Goal: Information Seeking & Learning: Learn about a topic

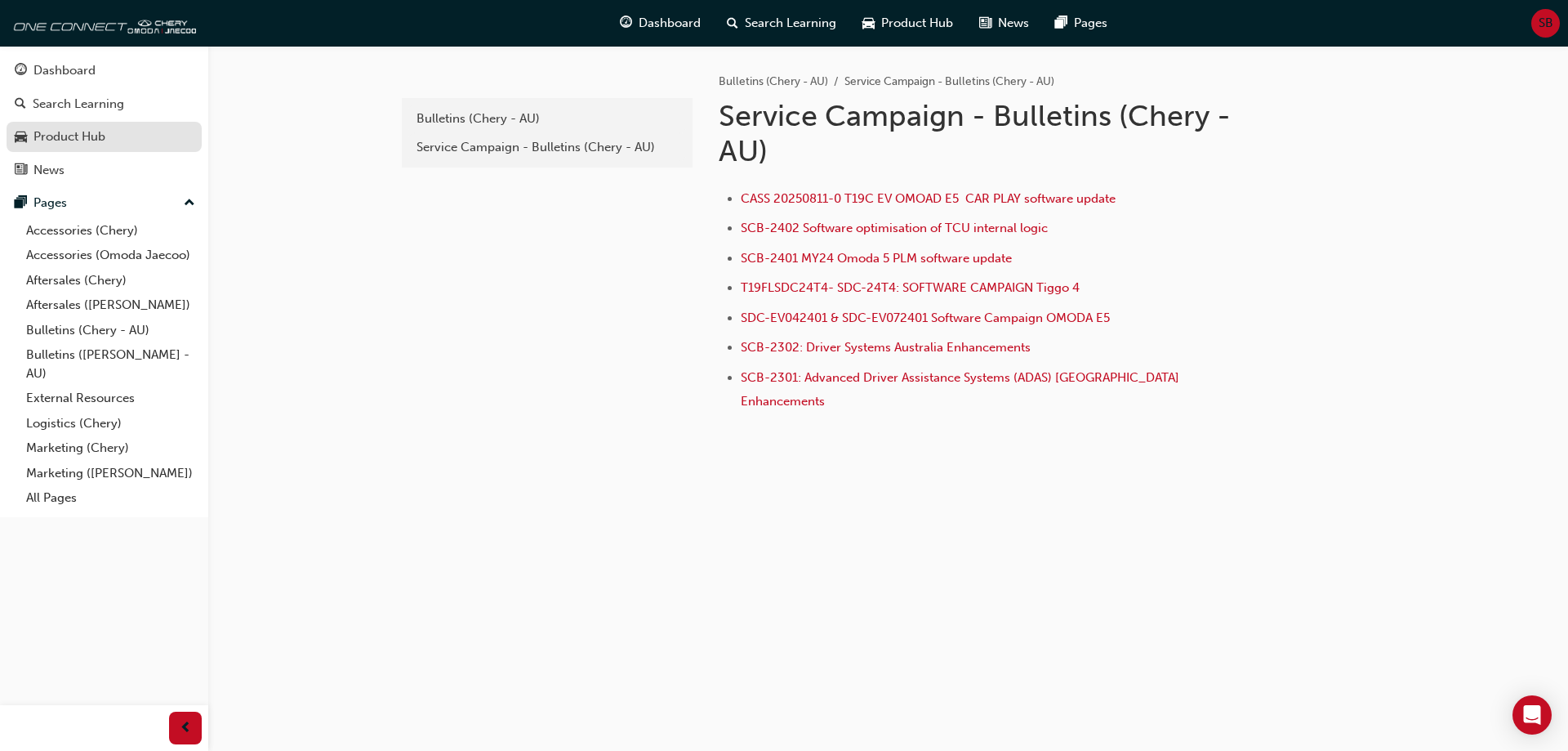
click at [80, 140] on div "Product Hub" at bounding box center [70, 136] width 72 height 19
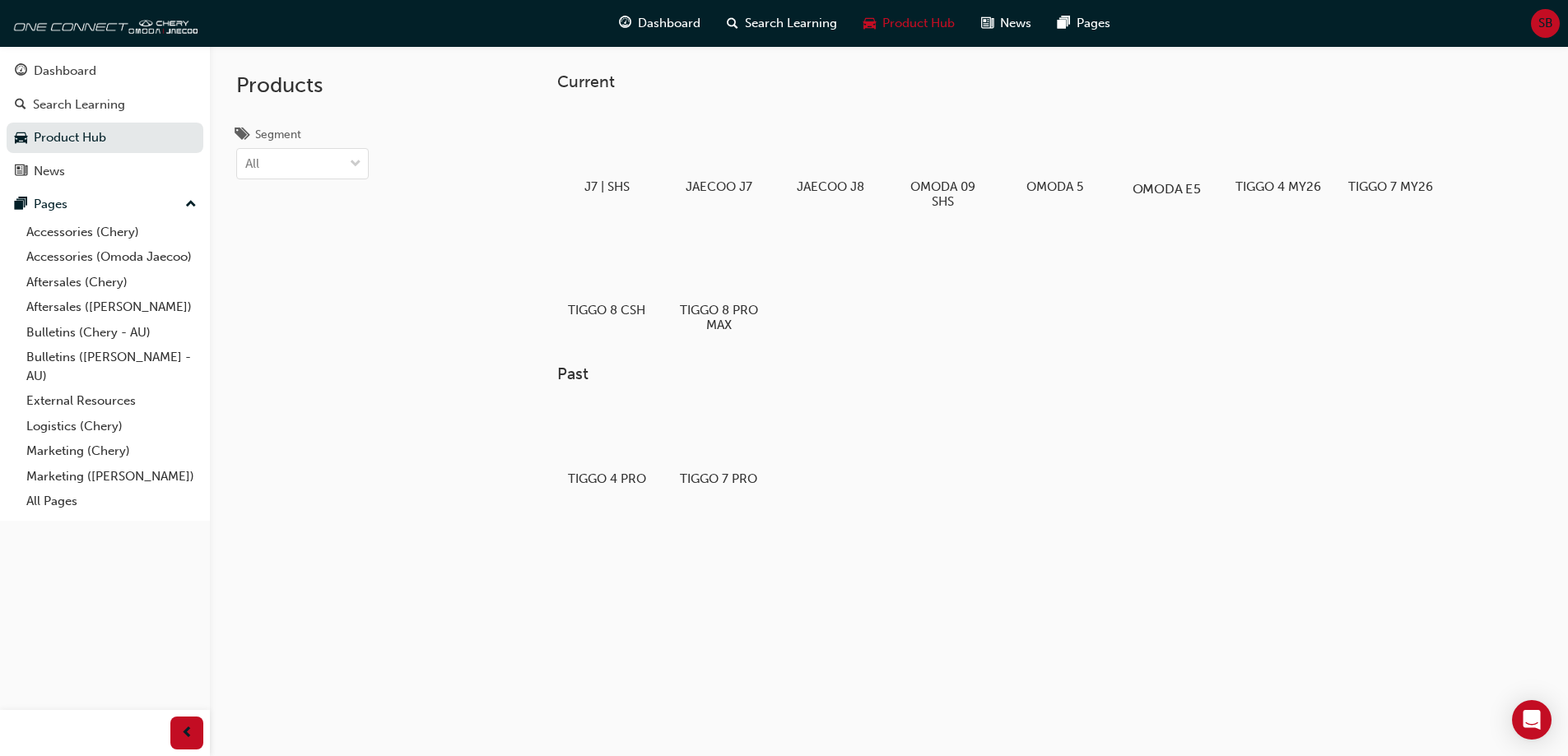
click at [1154, 163] on div at bounding box center [1165, 141] width 92 height 65
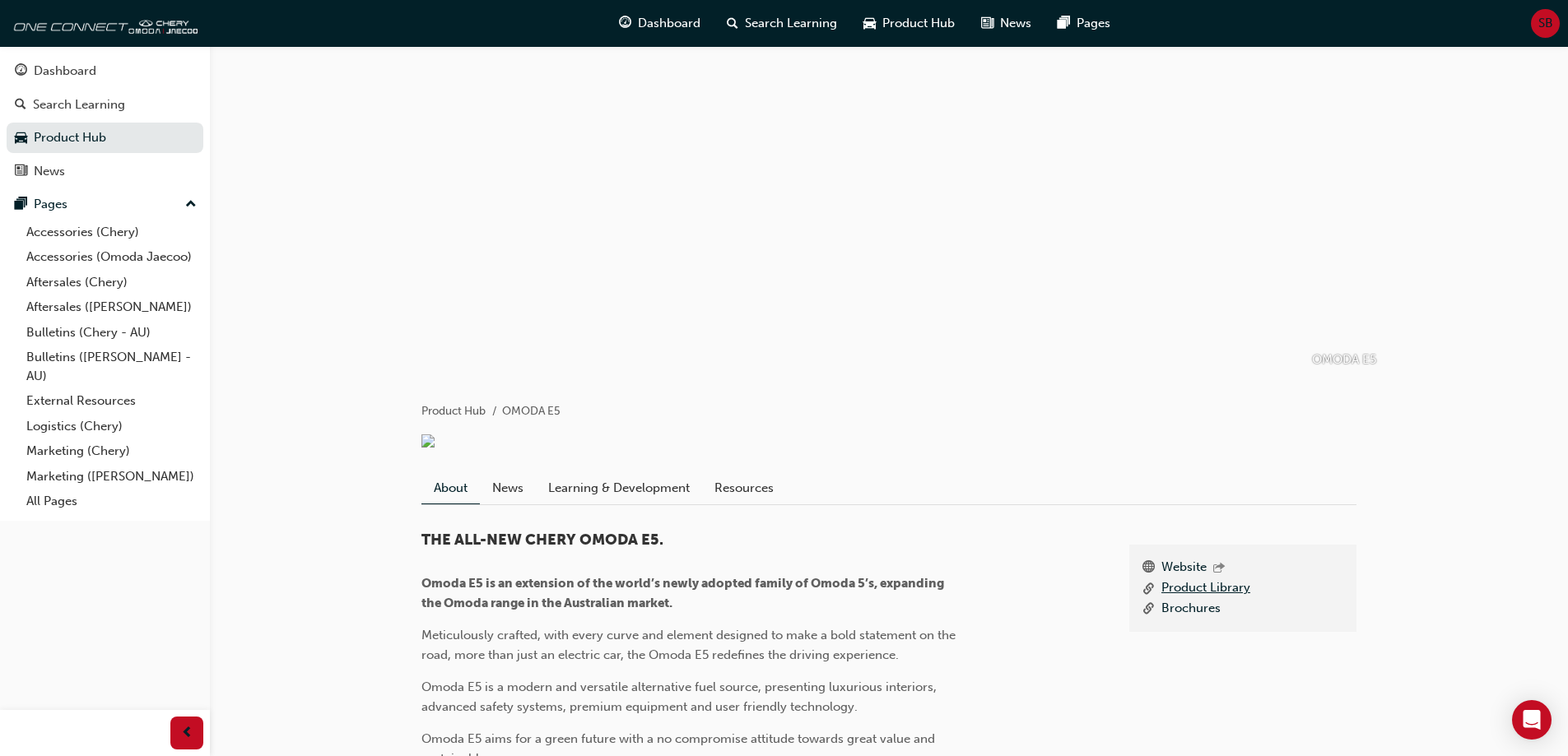
click at [1204, 599] on link "Product Library" at bounding box center [1205, 589] width 89 height 21
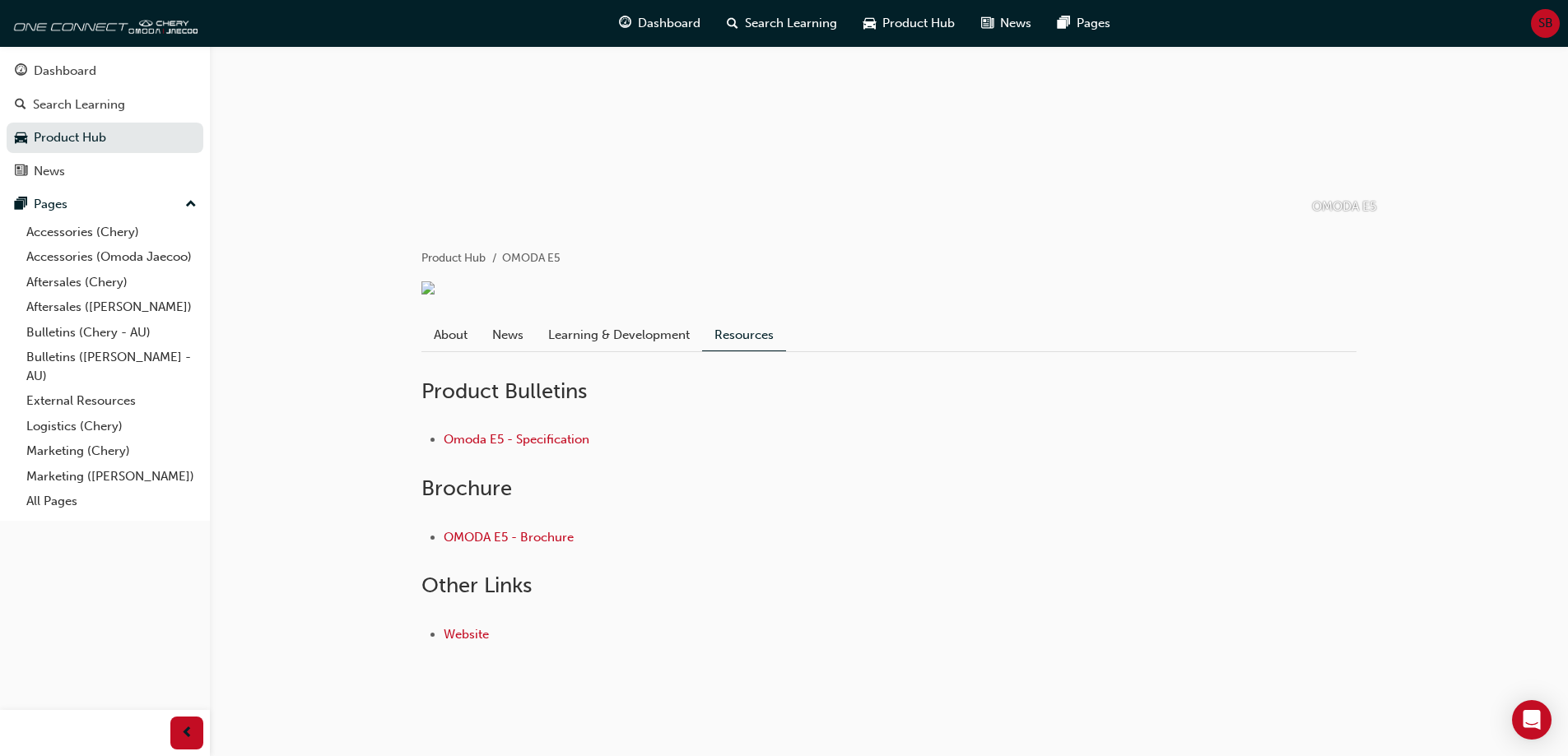
scroll to position [164, 0]
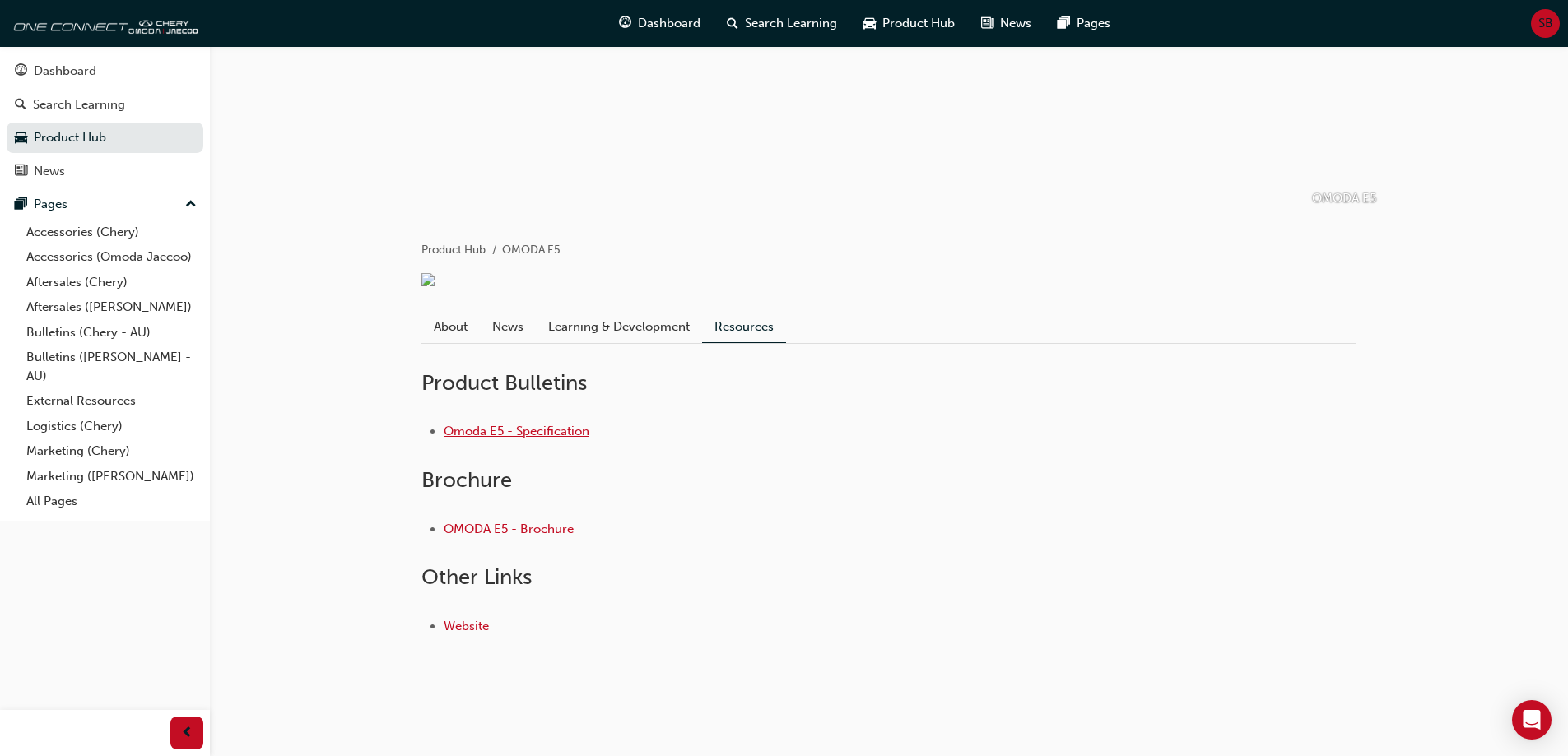
click at [551, 439] on link "Omoda E5 - Specification" at bounding box center [516, 431] width 146 height 15
click at [530, 537] on link "OMODA E5 - Brochure" at bounding box center [508, 529] width 130 height 15
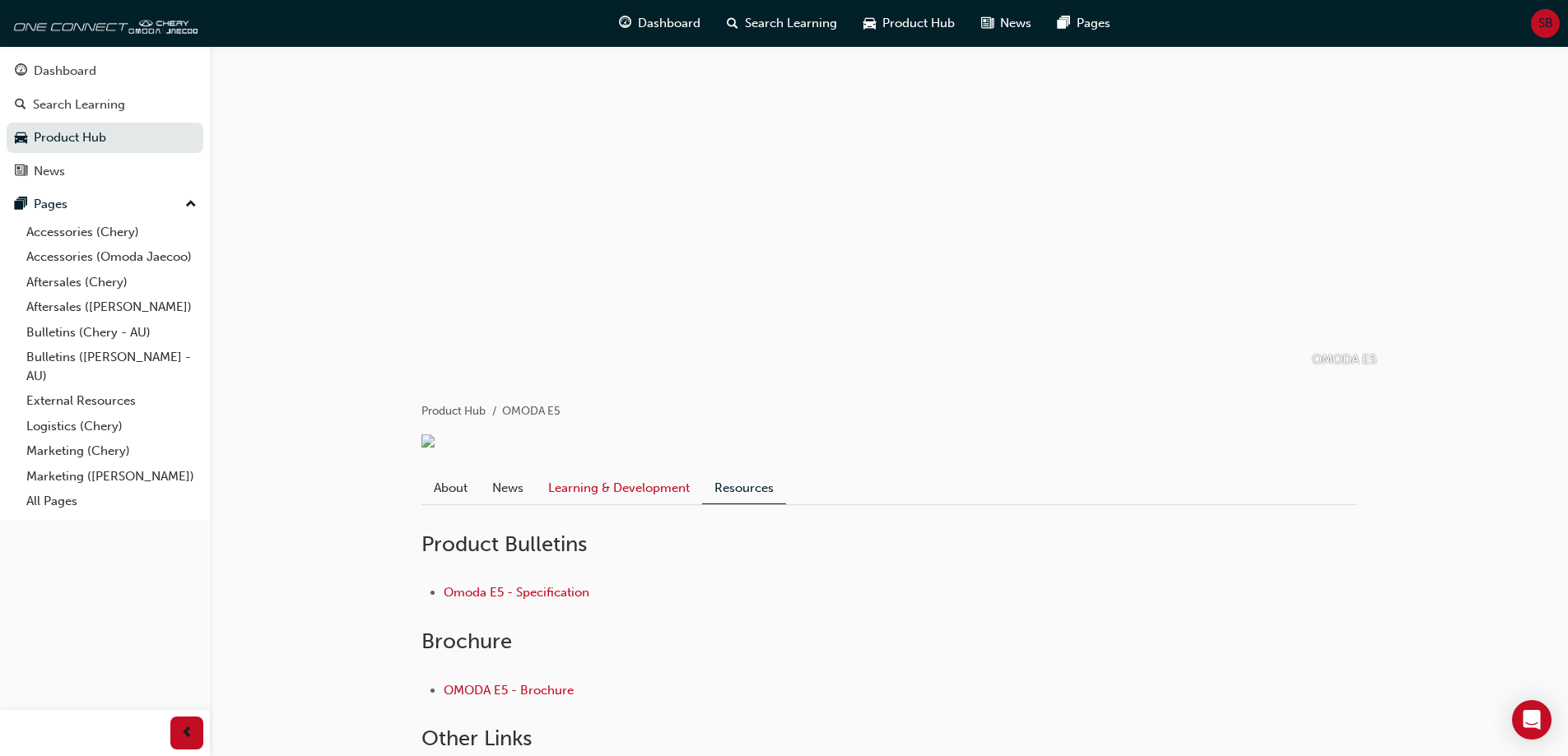
click at [574, 503] on link "Learning & Development" at bounding box center [619, 487] width 166 height 31
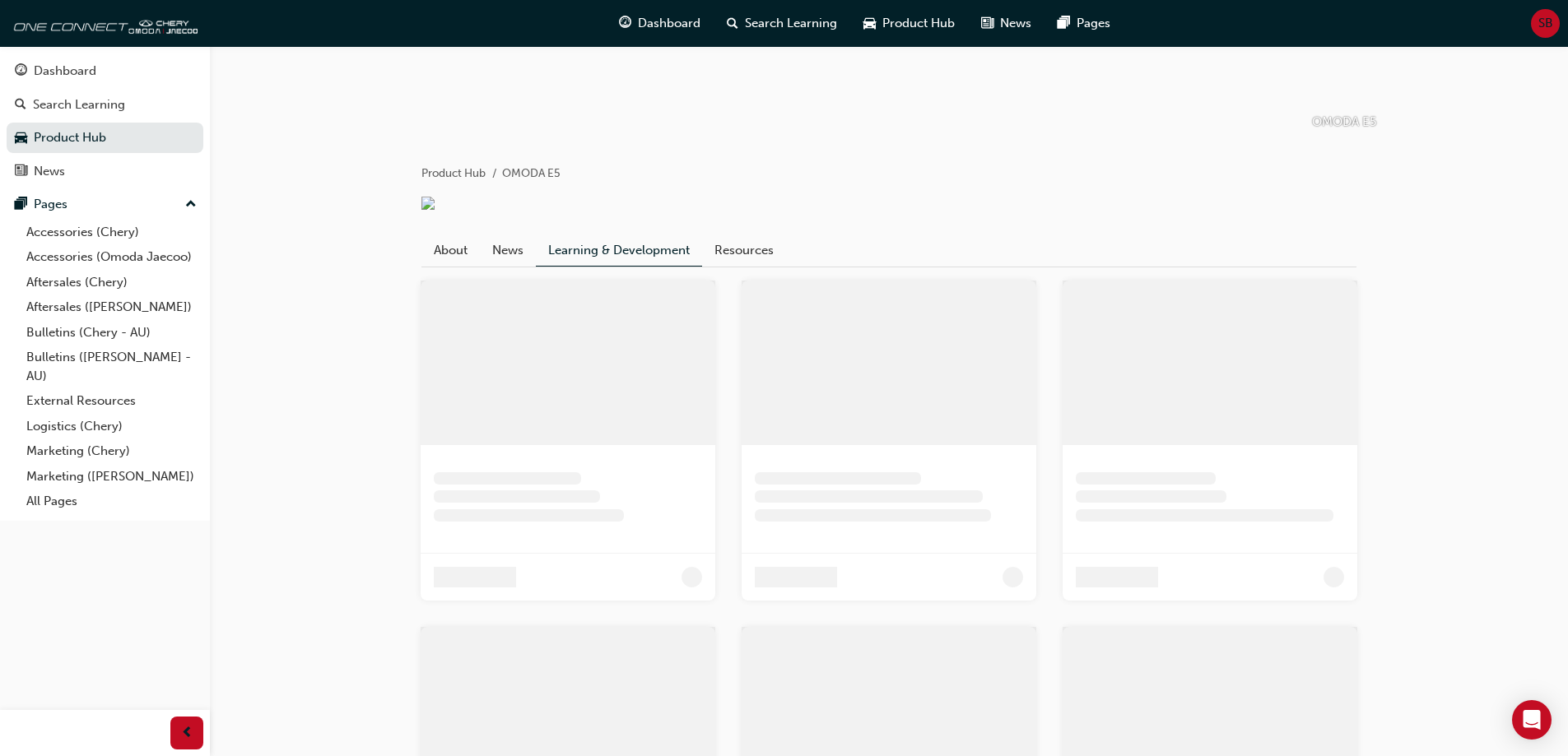
scroll to position [246, 0]
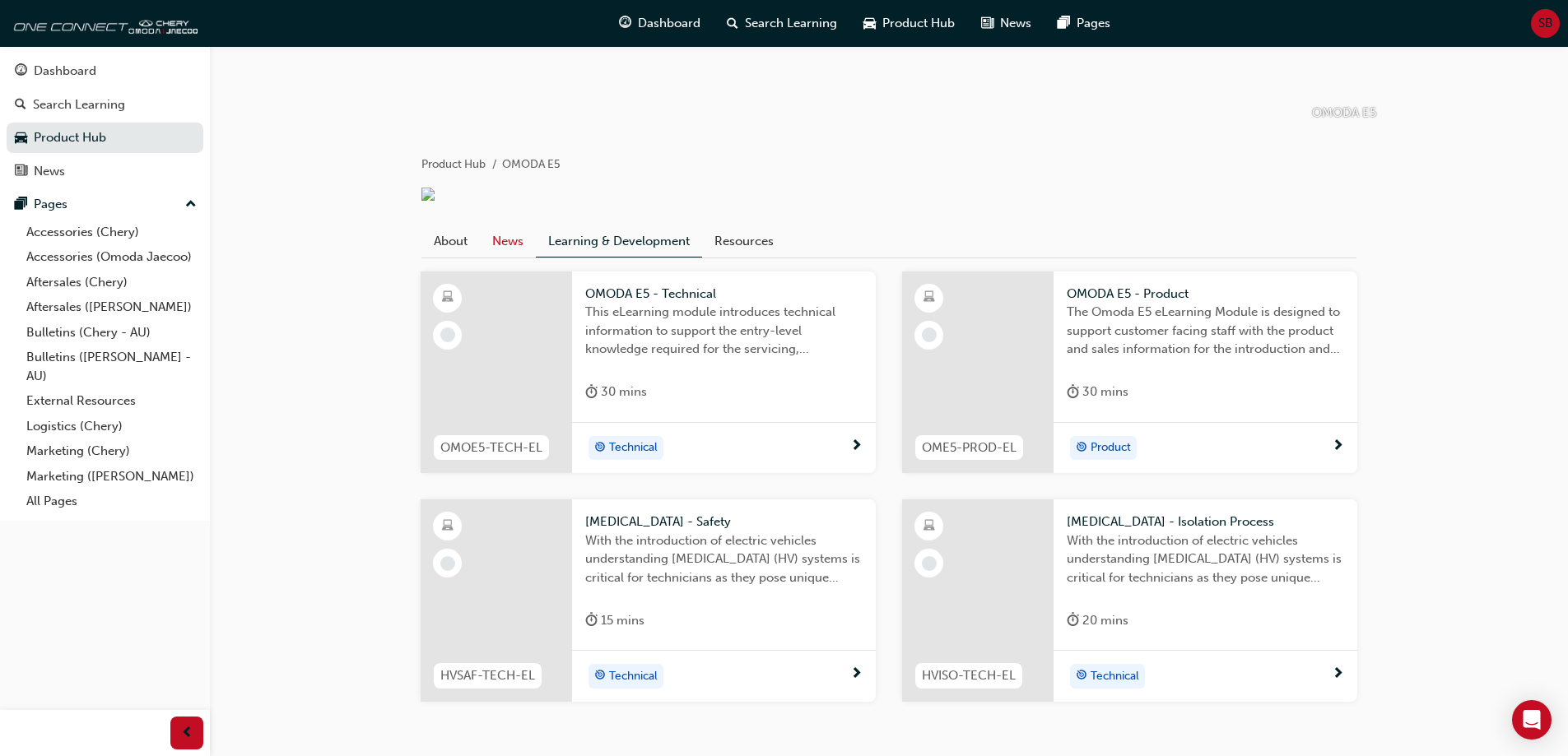
click at [518, 256] on link "News" at bounding box center [508, 240] width 56 height 31
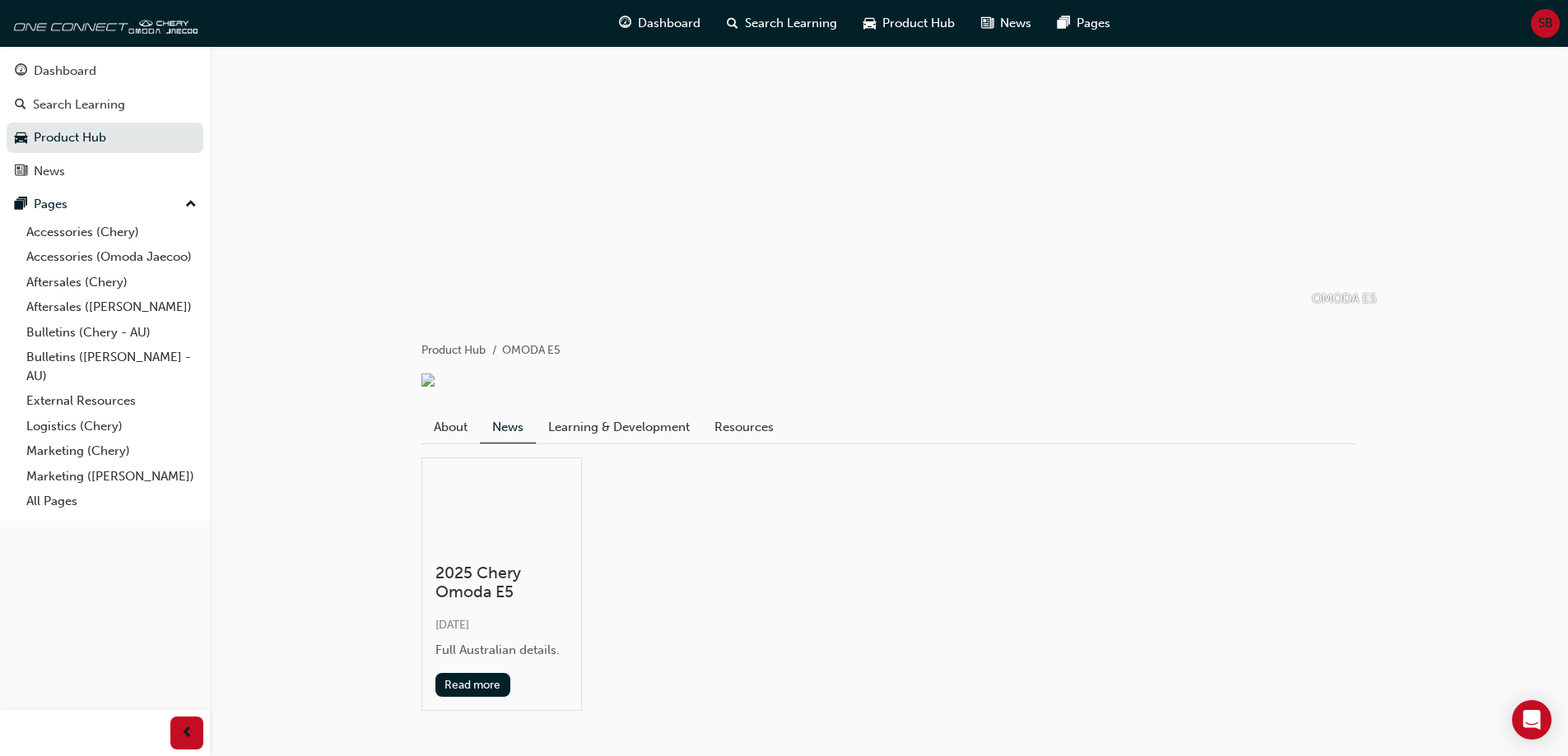
scroll to position [142, 0]
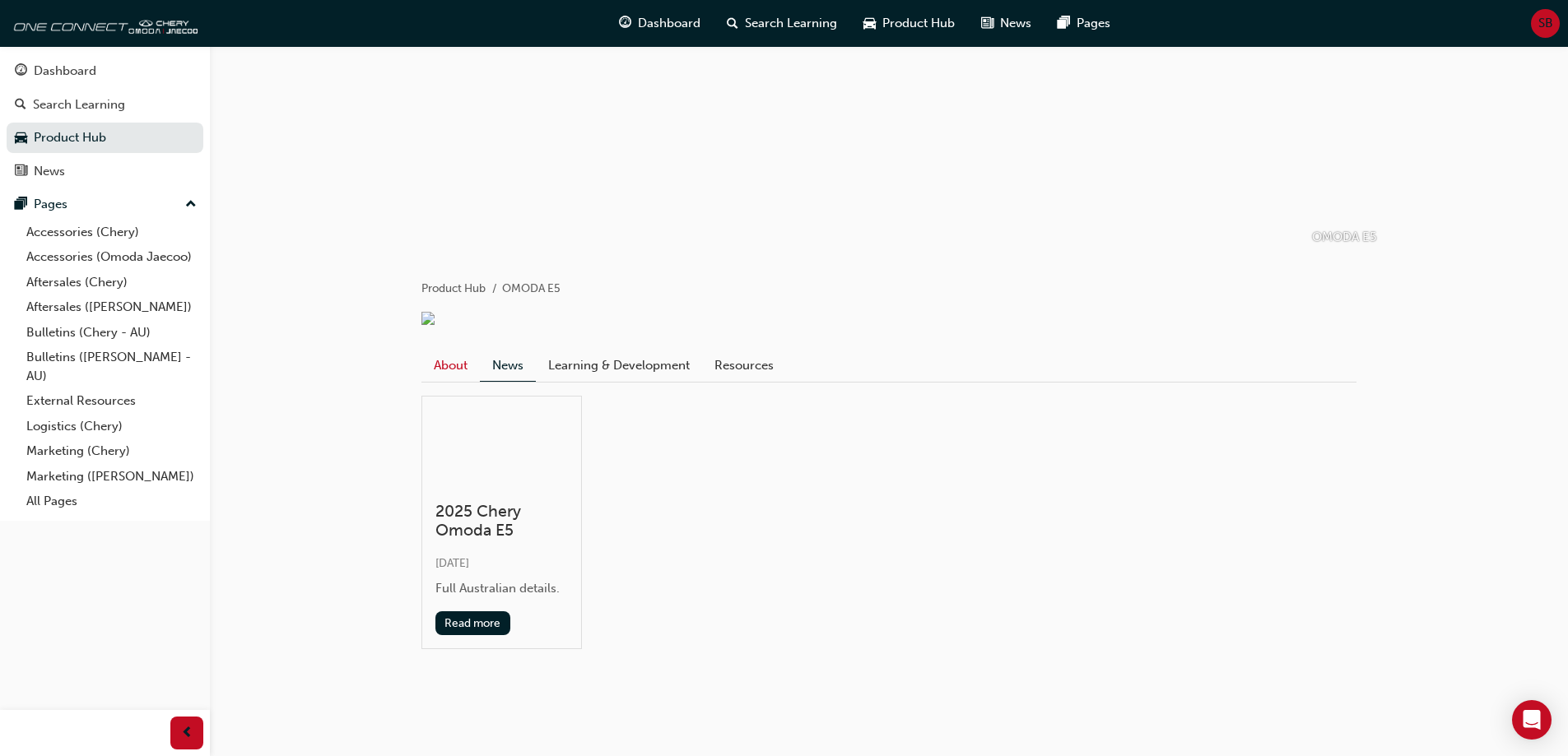
click at [455, 366] on link "About" at bounding box center [450, 365] width 59 height 31
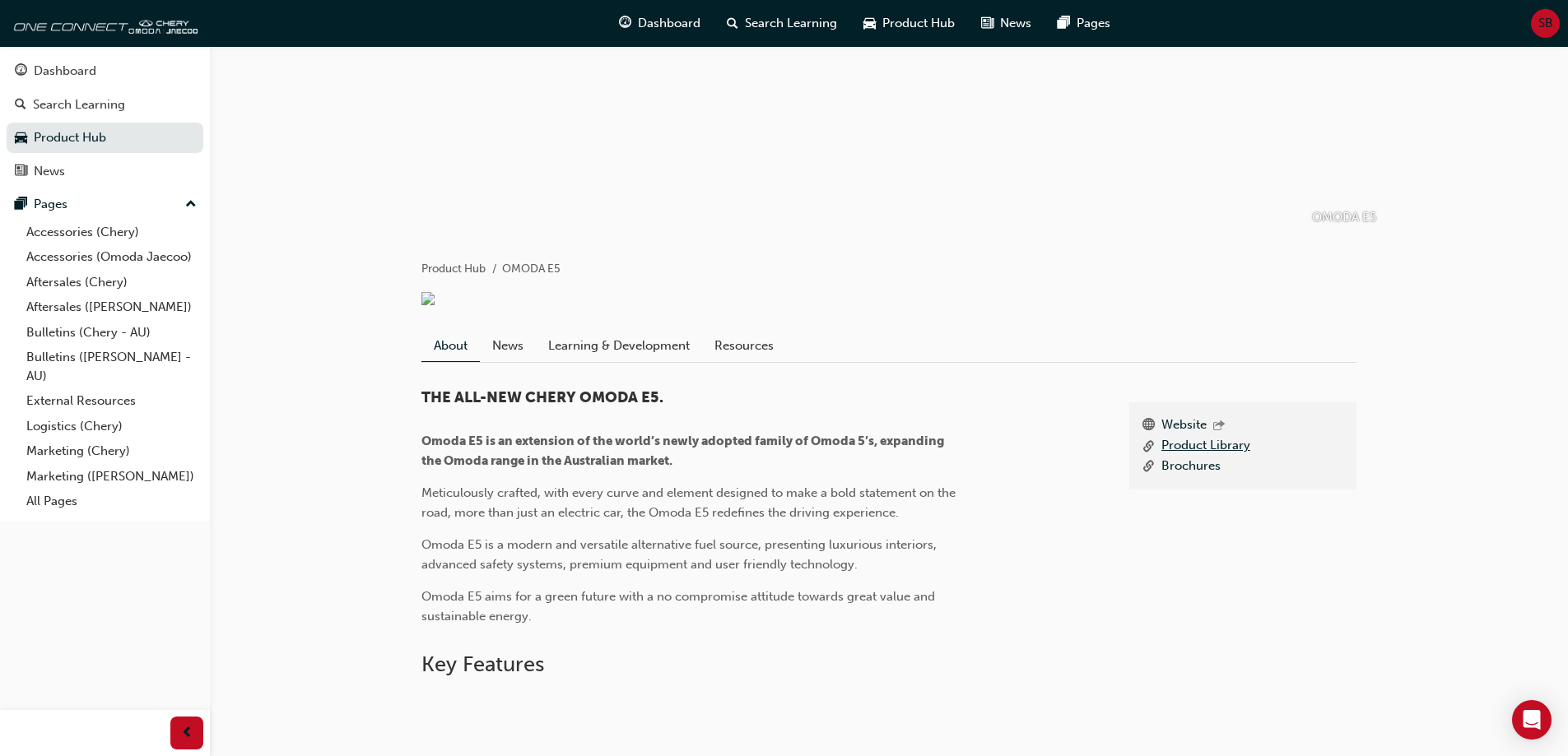
click at [1192, 456] on link "Product Library" at bounding box center [1205, 446] width 89 height 21
click at [1187, 477] on link "Brochures" at bounding box center [1190, 467] width 59 height 21
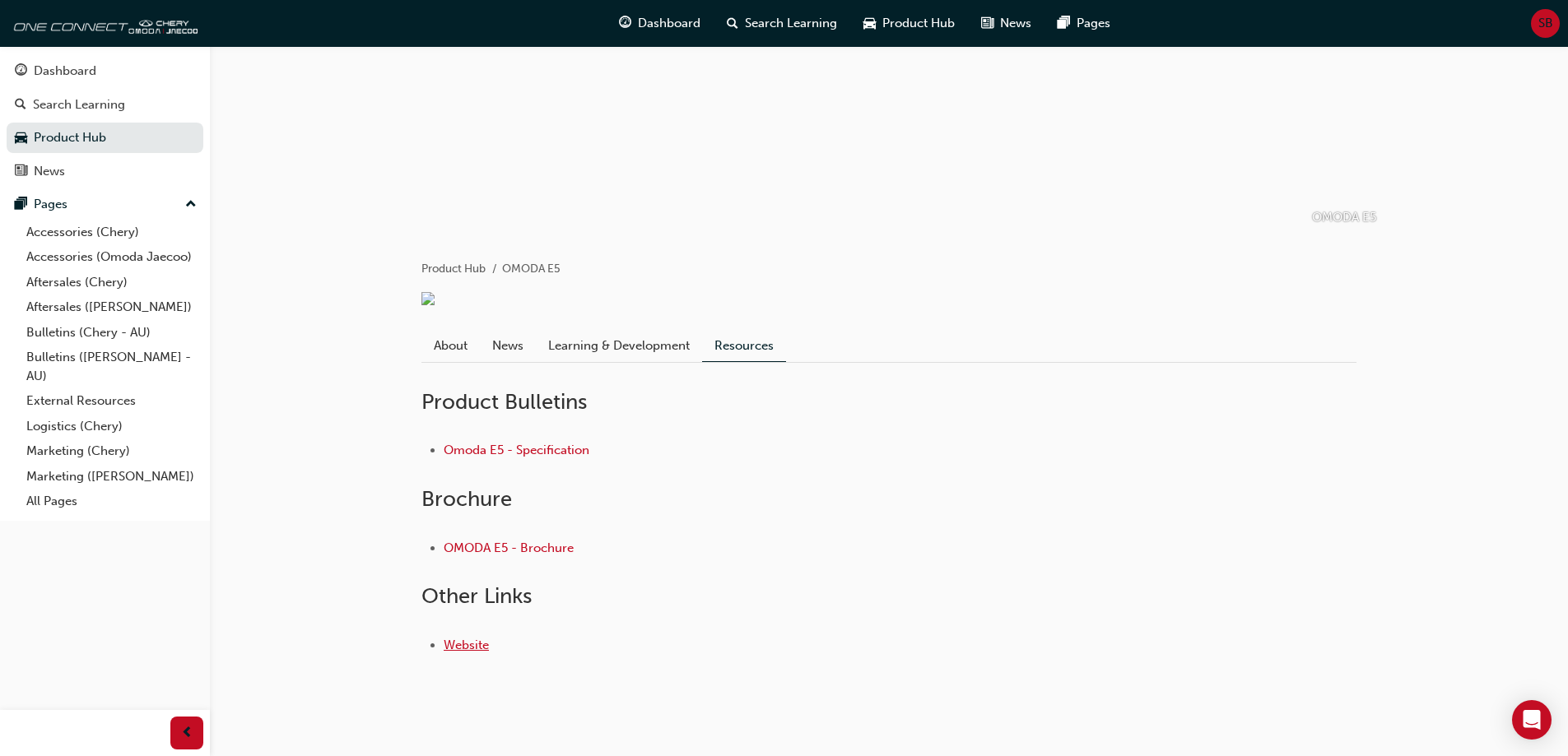
click at [454, 652] on link "Website" at bounding box center [466, 645] width 45 height 15
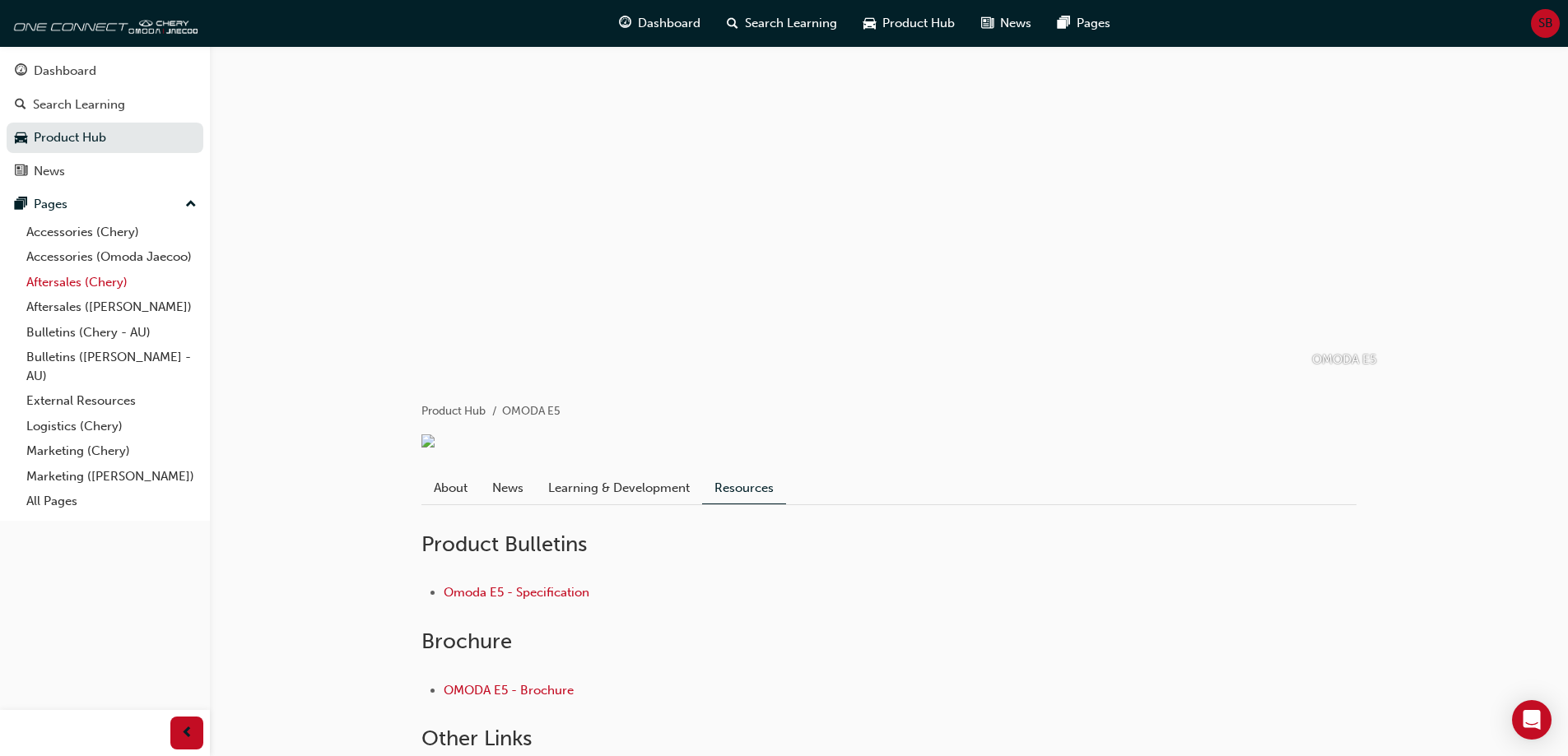
click at [51, 279] on link "Aftersales (Chery)" at bounding box center [111, 282] width 184 height 25
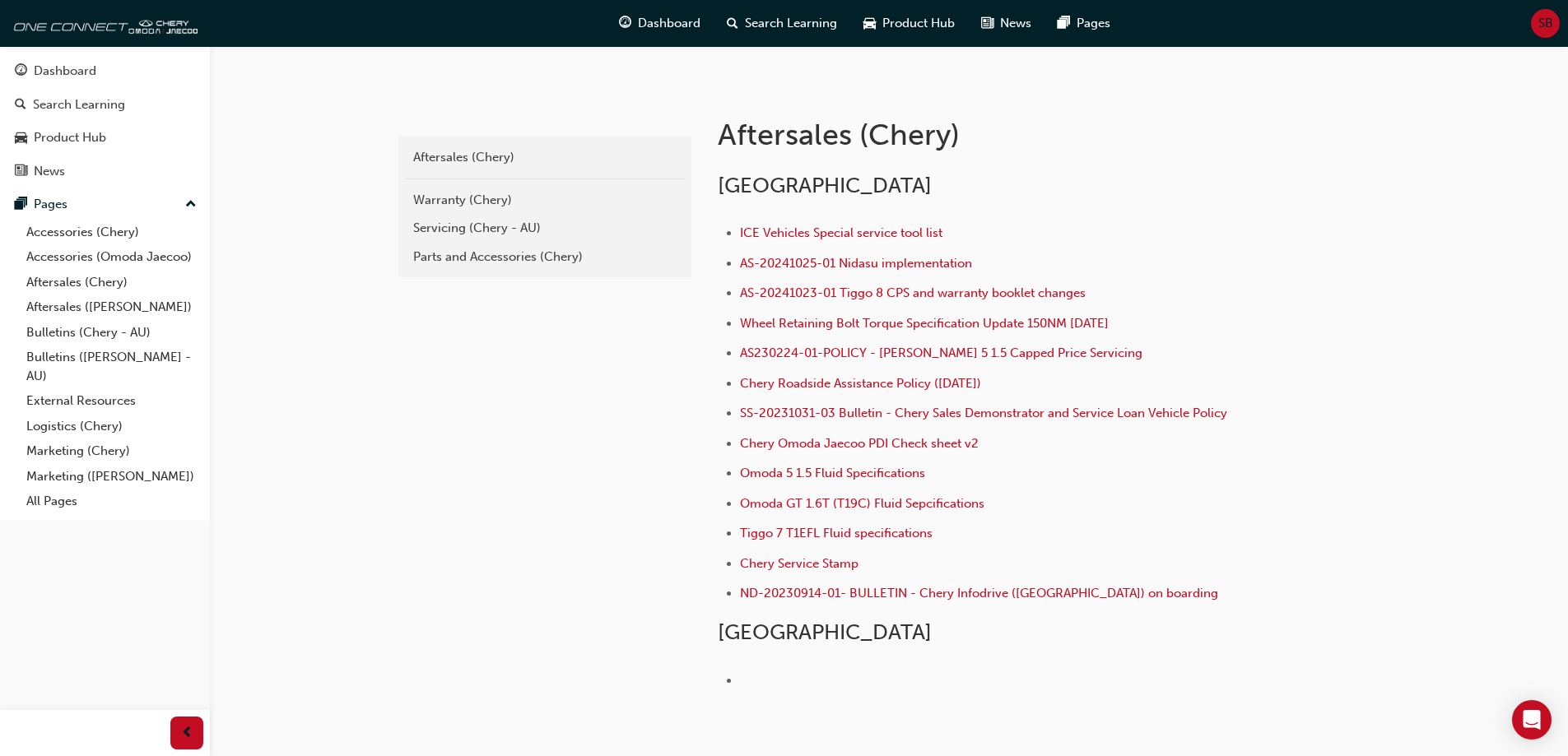
scroll to position [329, 0]
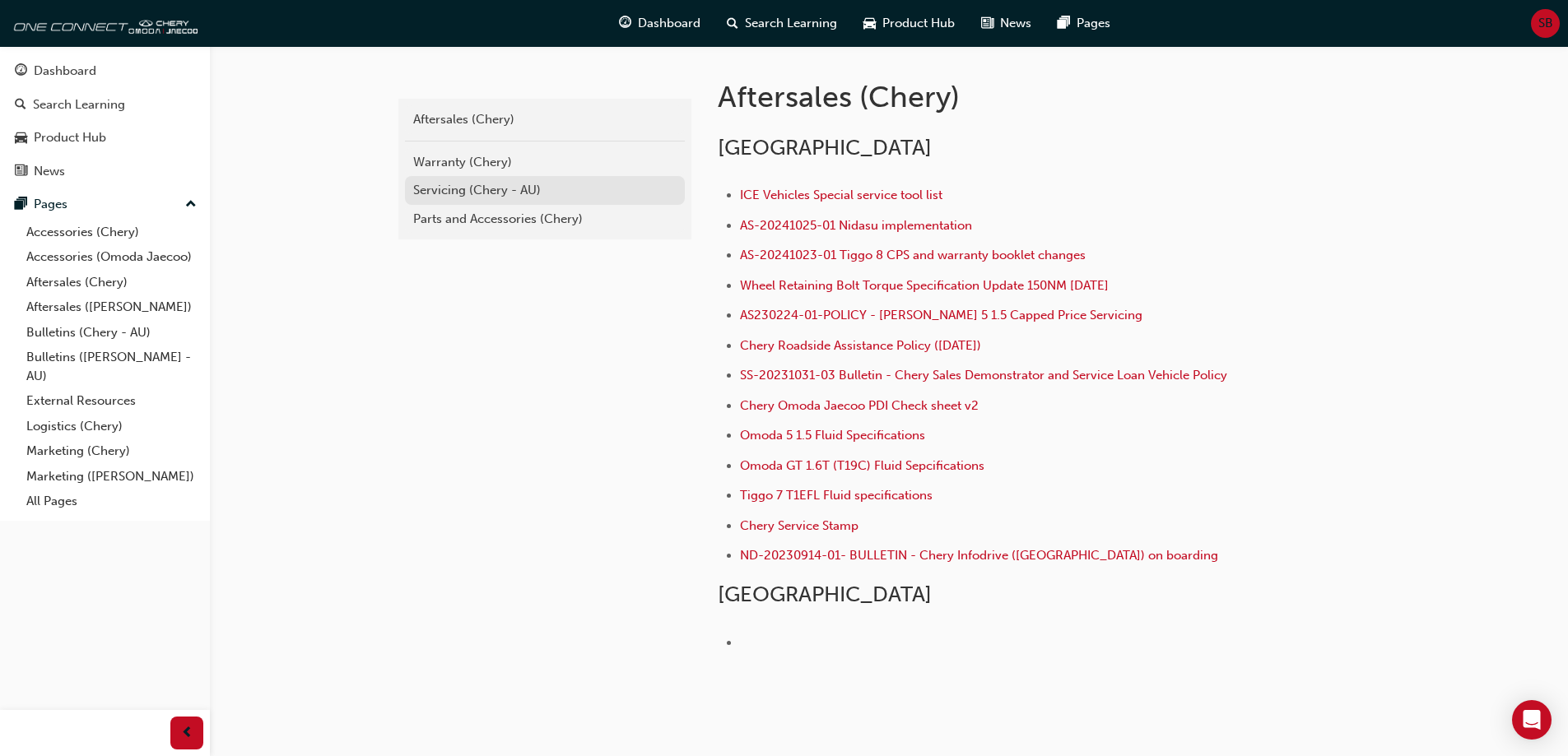
click at [489, 195] on div "Servicing (Chery - AU)" at bounding box center [544, 190] width 263 height 19
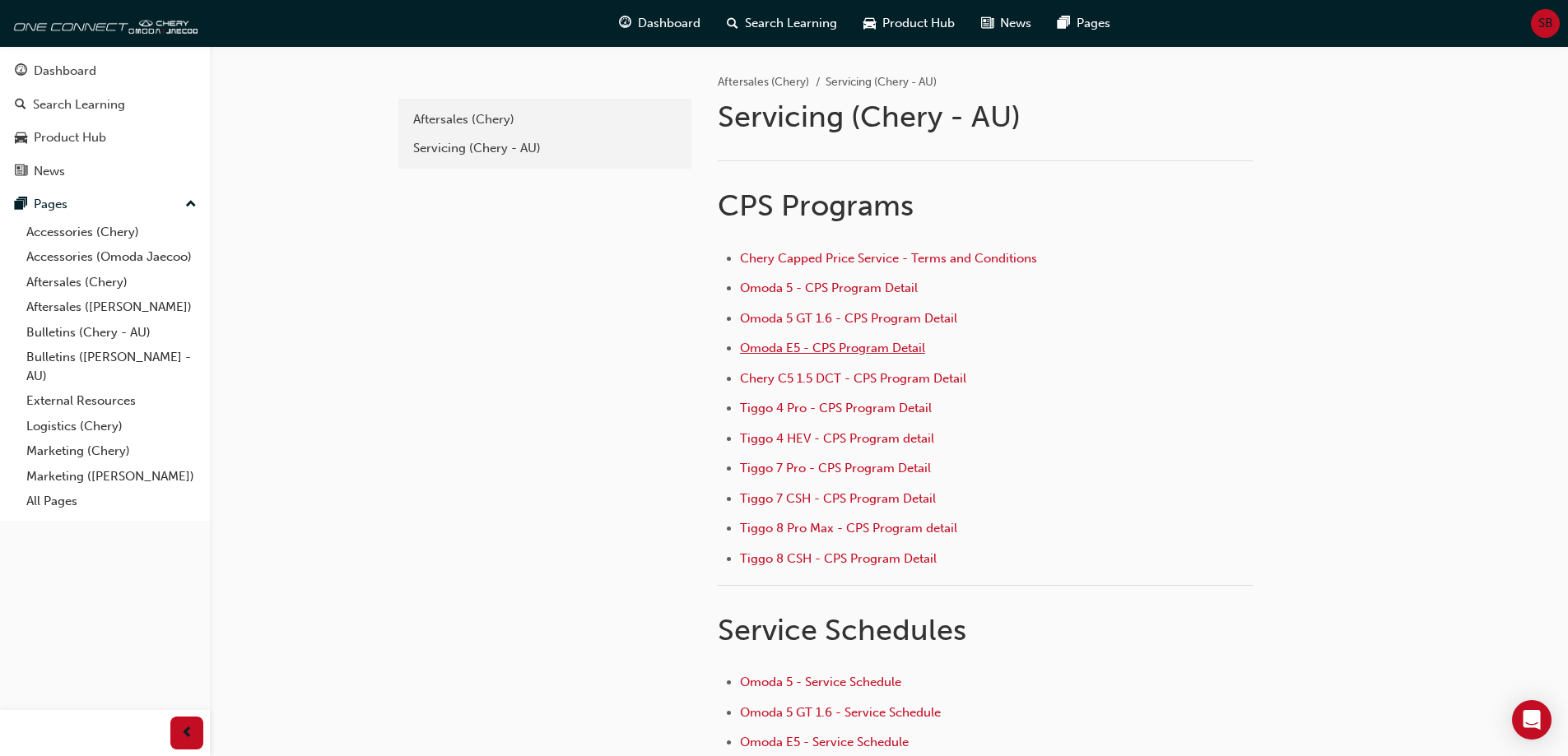
click at [831, 349] on span "Omoda E5 - CPS Program Detail" at bounding box center [832, 348] width 185 height 15
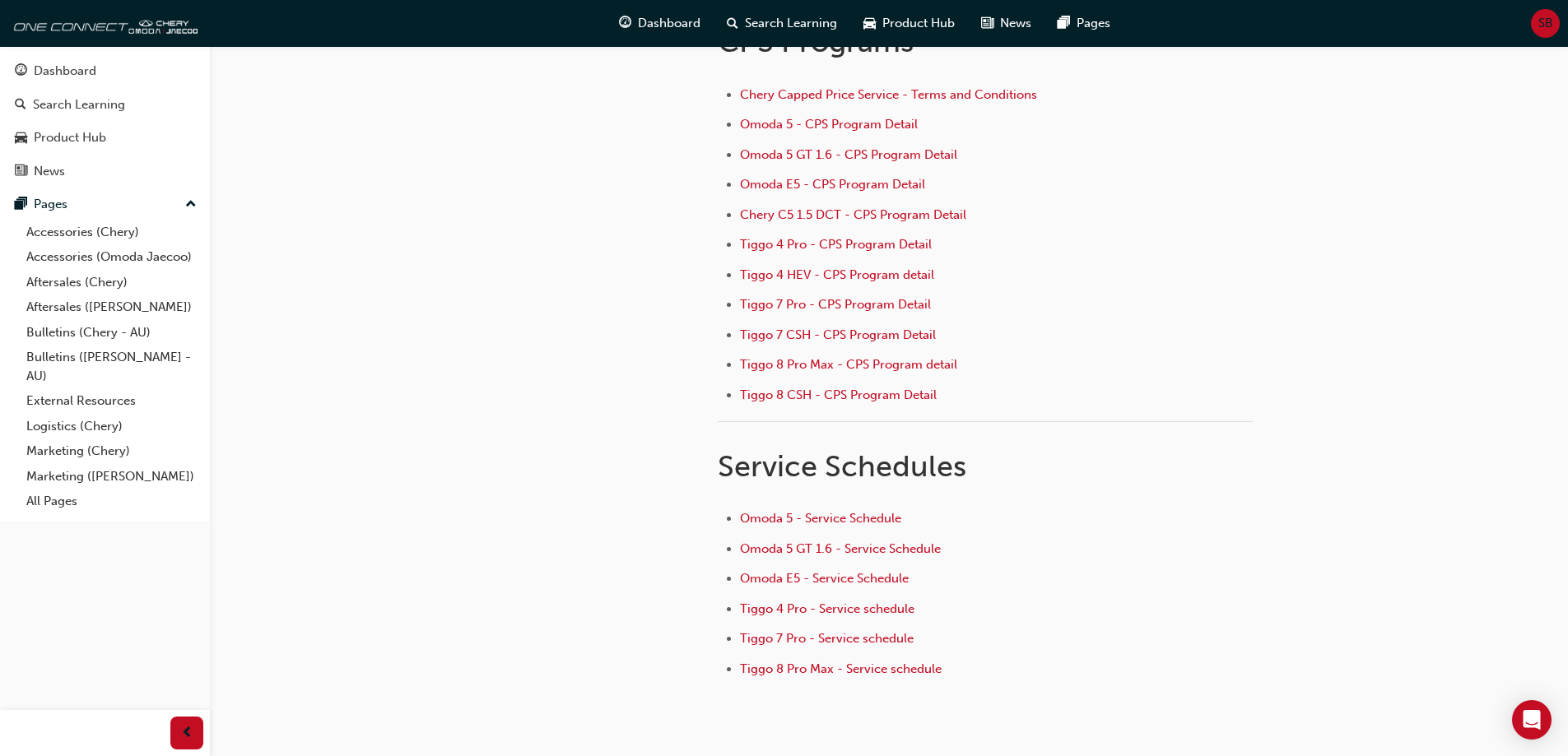
scroll to position [164, 0]
click at [845, 577] on span "Omoda E5 - Service Schedule" at bounding box center [824, 578] width 169 height 15
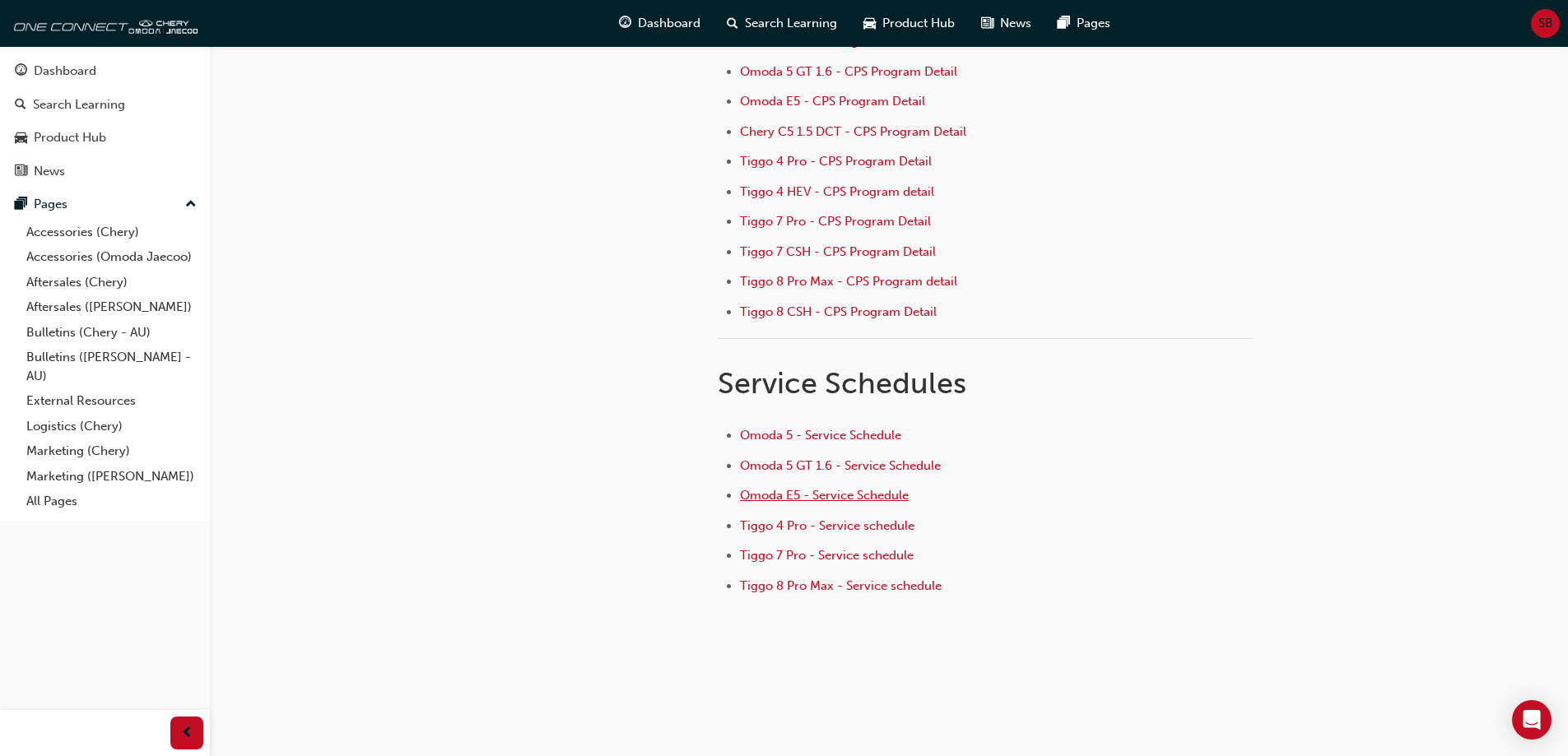
click at [863, 498] on span "Omoda E5 - Service Schedule" at bounding box center [824, 496] width 169 height 15
